Goal: Navigation & Orientation: Go to known website

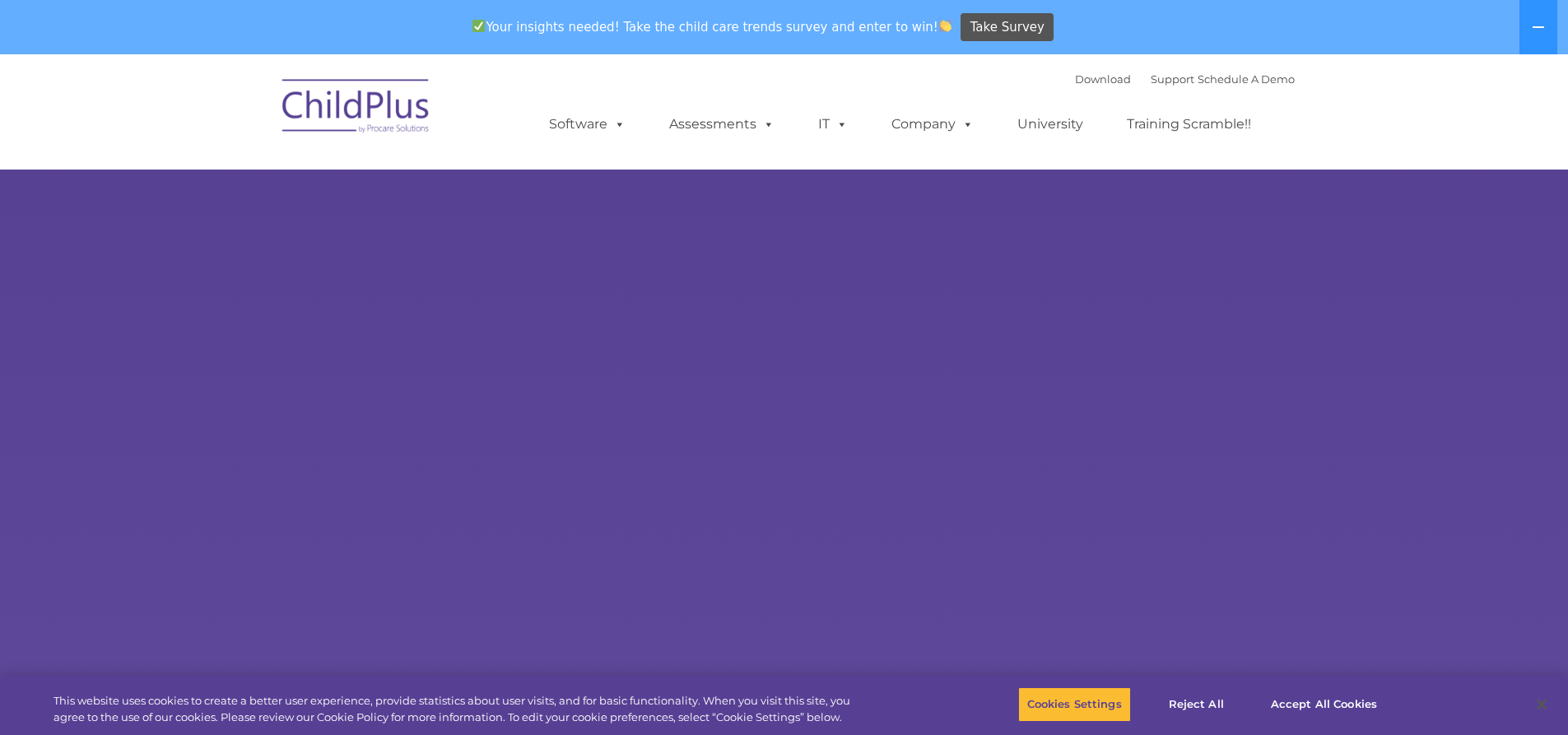
select select "MEDIUM"
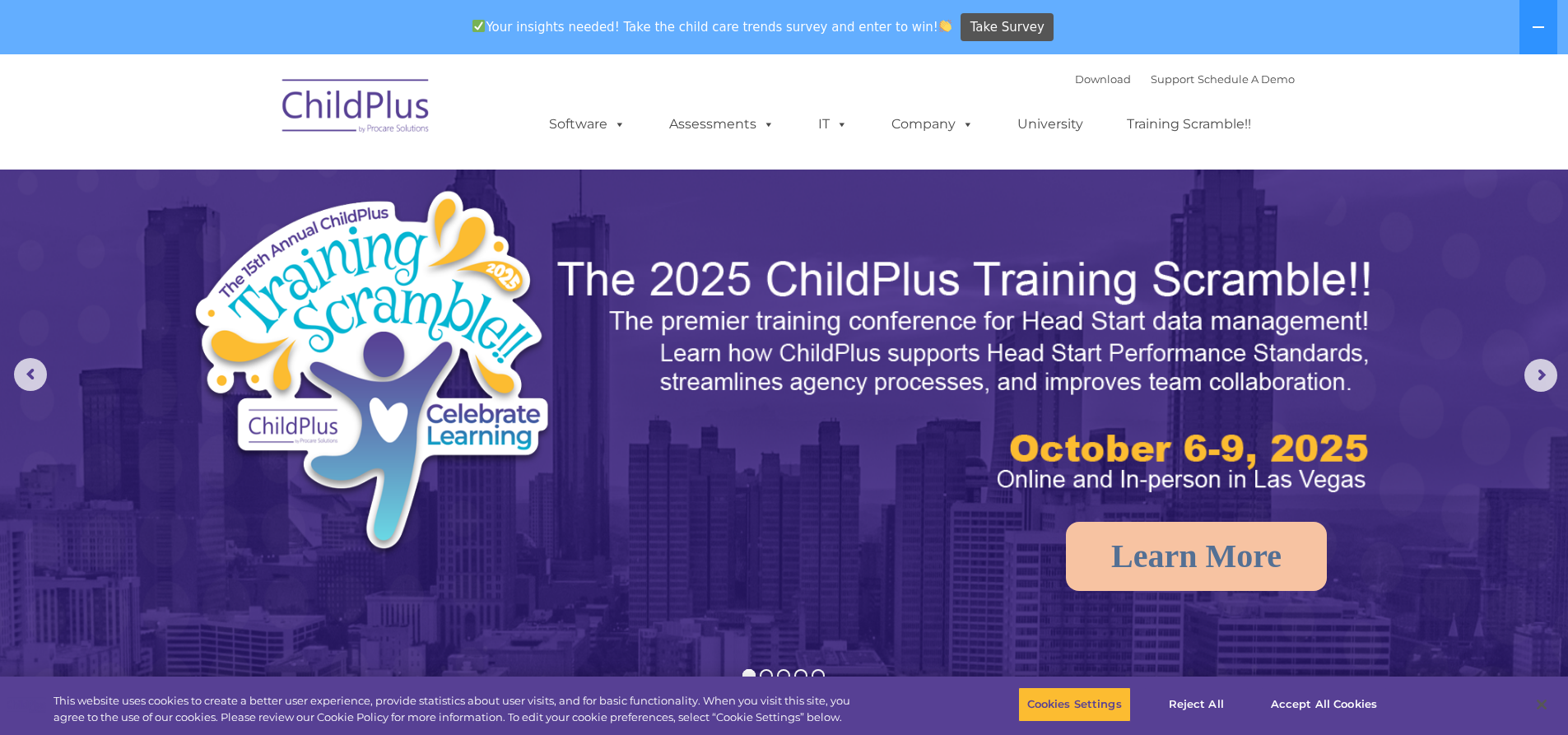
click at [356, 113] on img at bounding box center [357, 108] width 165 height 83
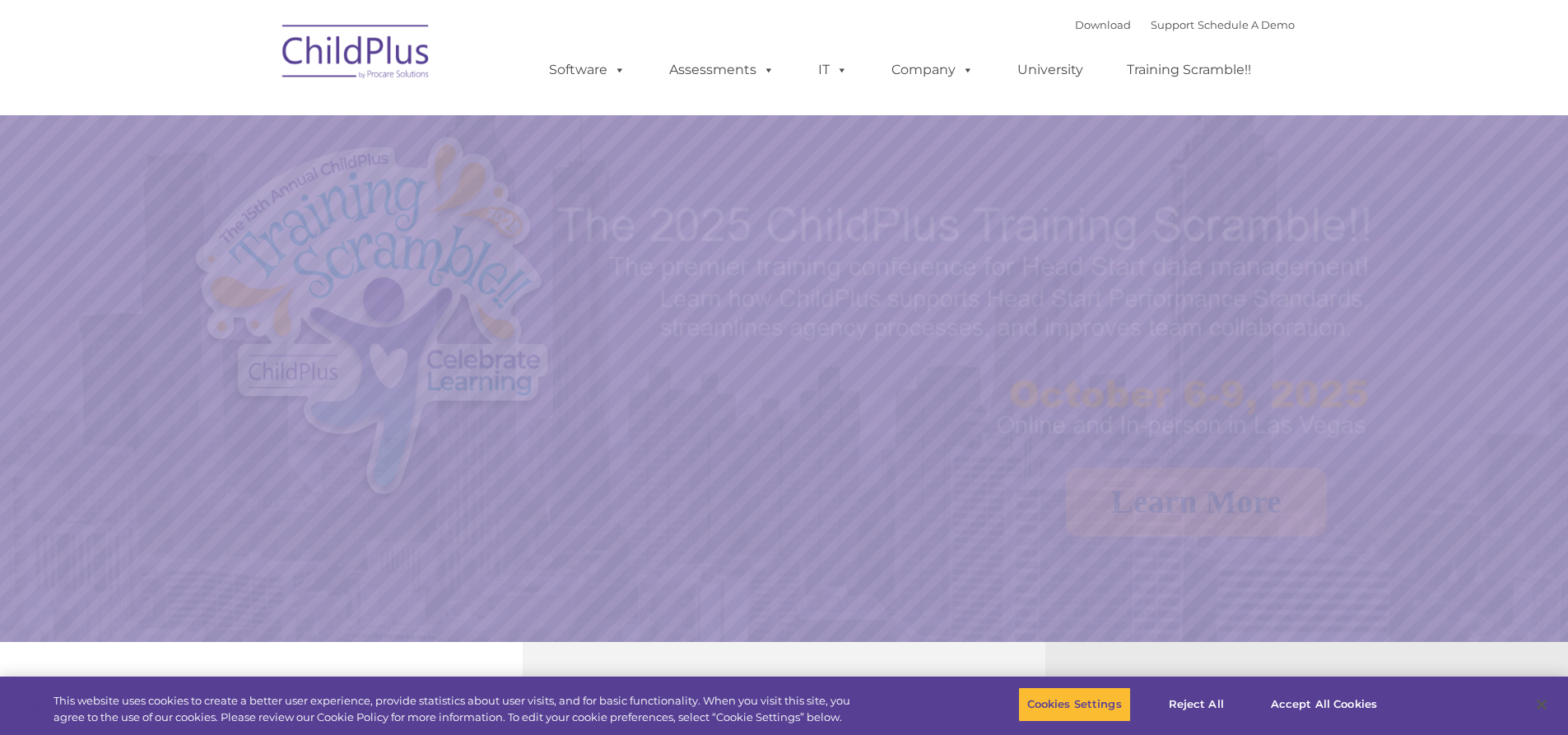
select select "MEDIUM"
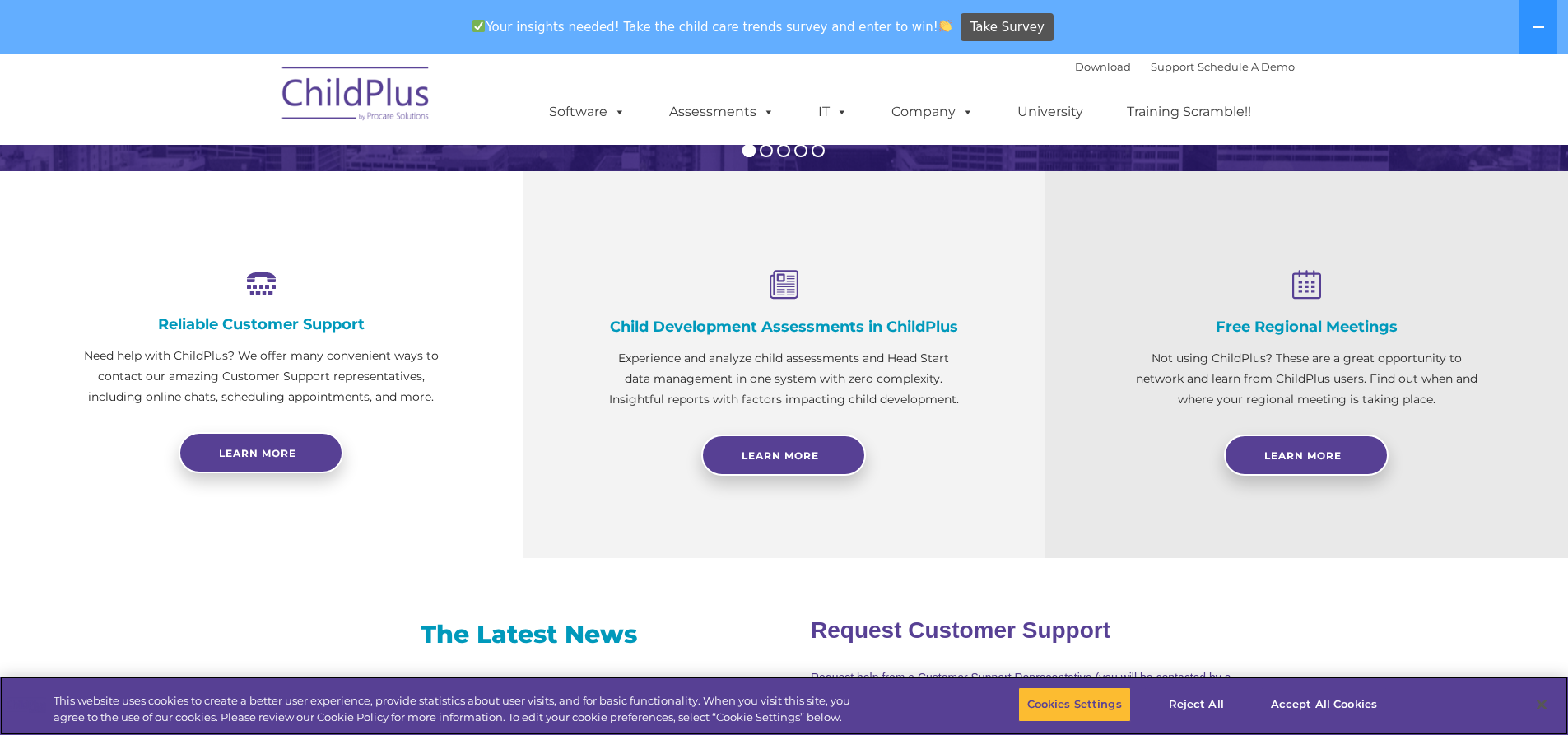
scroll to position [515, 0]
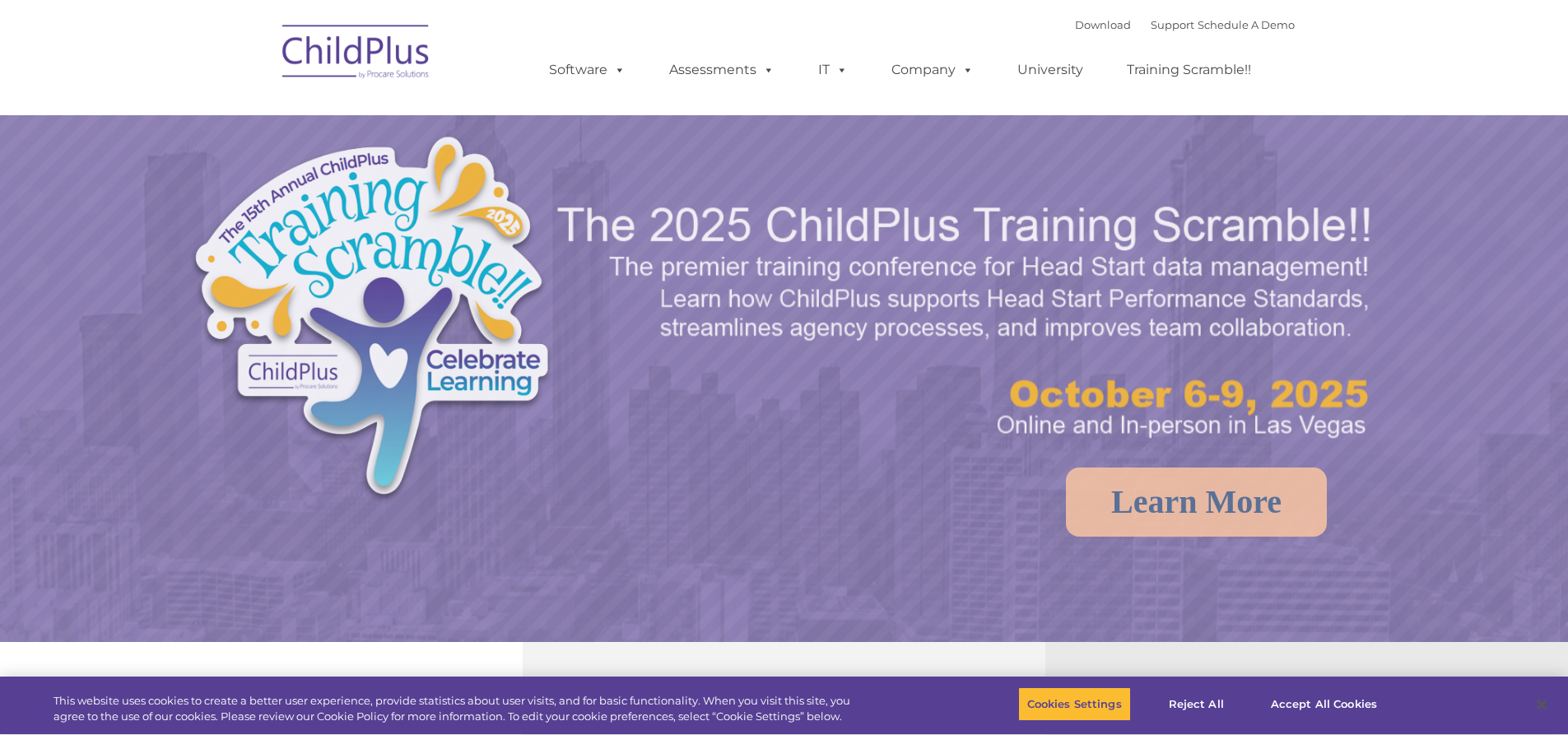
select select "MEDIUM"
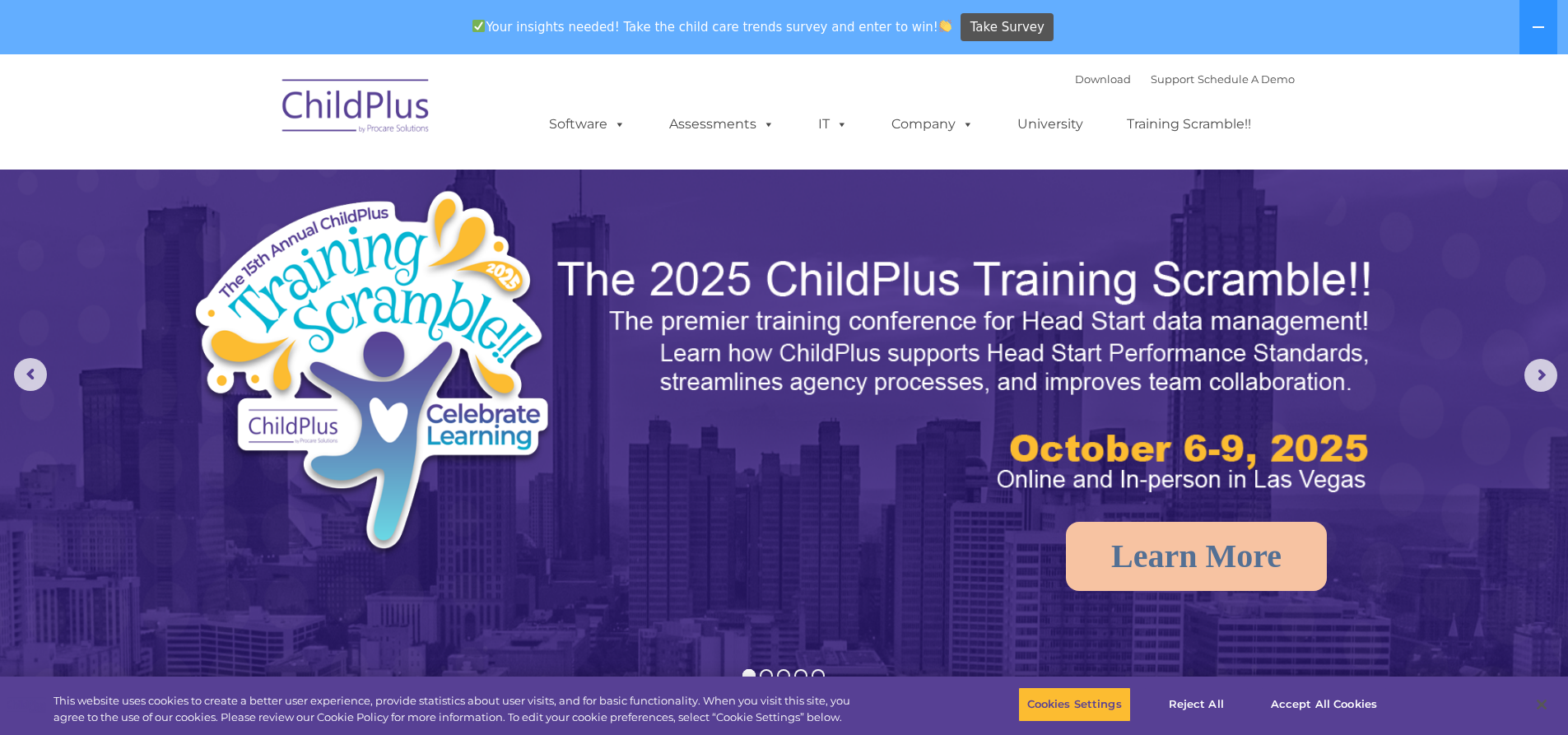
click at [354, 102] on img at bounding box center [357, 108] width 165 height 83
